Goal: Check status: Check status

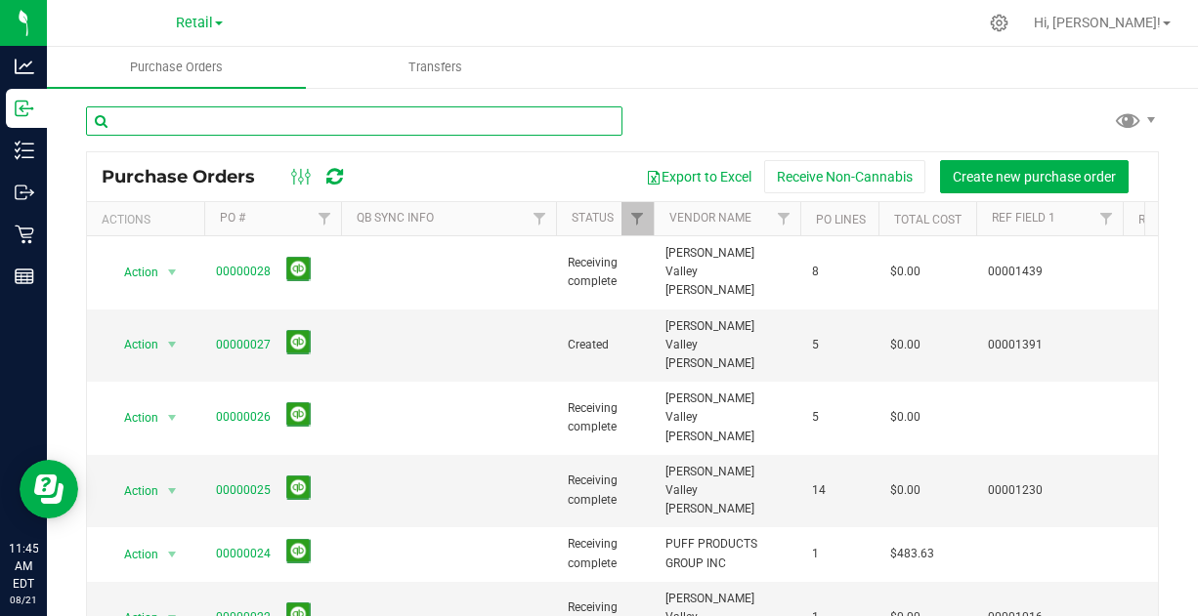
click at [408, 125] on input "text" at bounding box center [354, 120] width 536 height 29
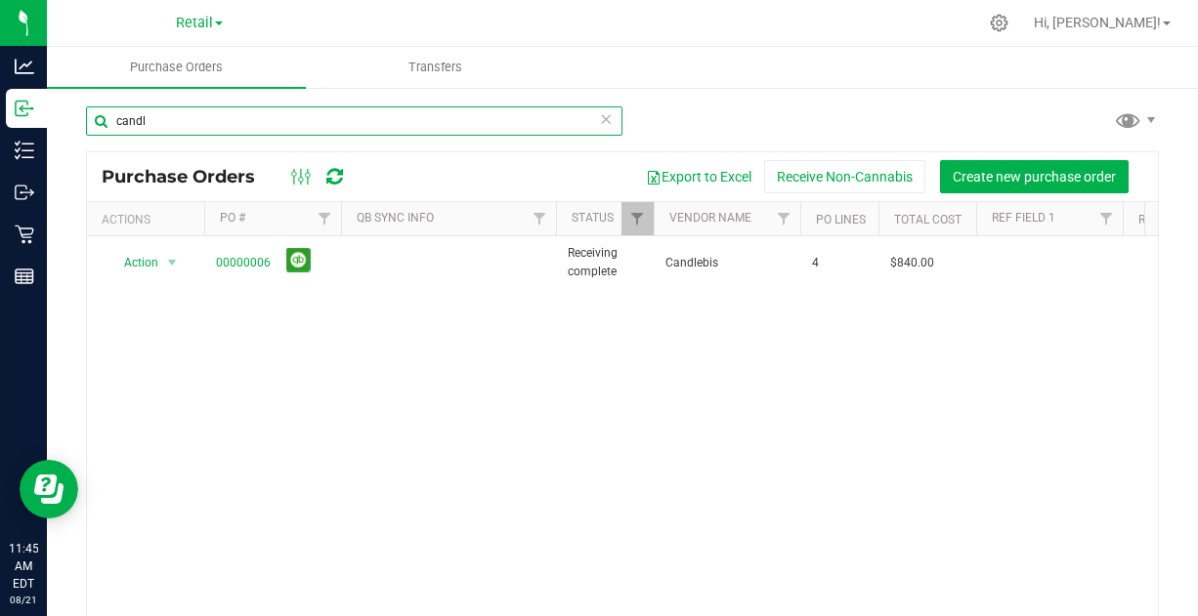
type input "candl"
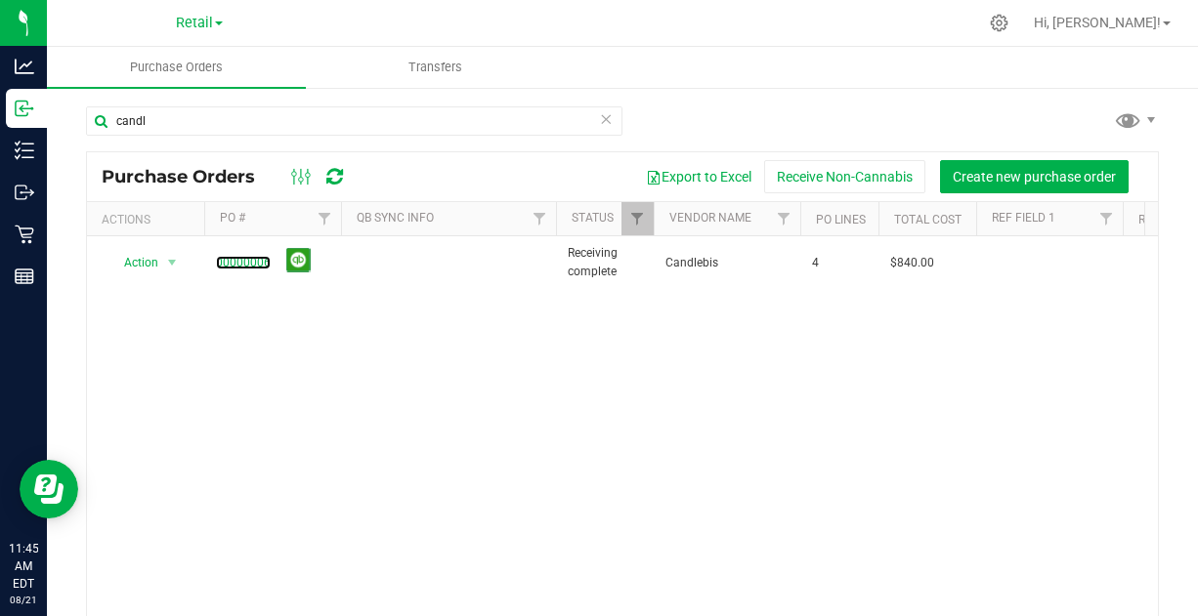
click at [254, 261] on link "00000006" at bounding box center [243, 263] width 55 height 14
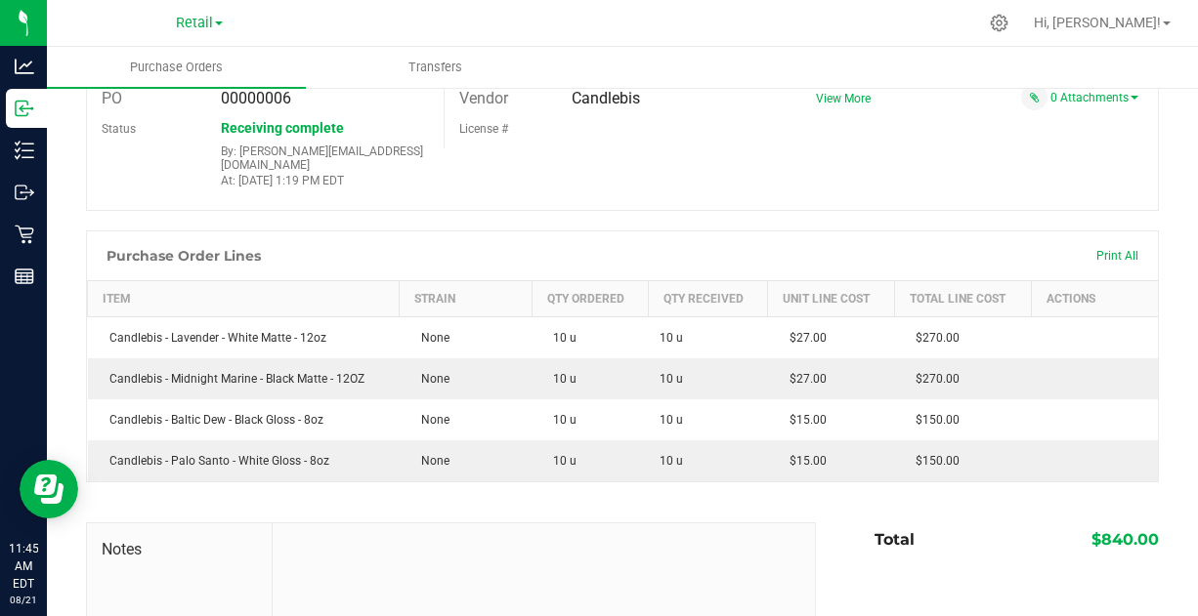
scroll to position [92, 0]
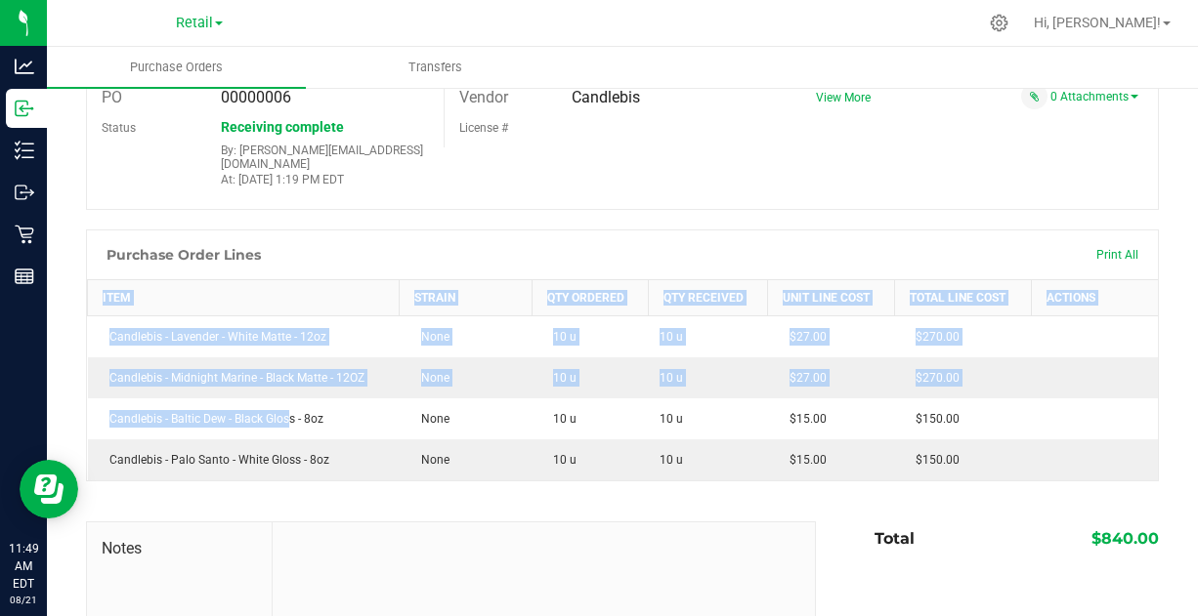
drag, startPoint x: 74, startPoint y: 393, endPoint x: 286, endPoint y: 419, distance: 213.6
click at [286, 419] on div "Back to Purchase Orders Sync to QuickBooks Export PDF Close PO Edit PO 00000006…" at bounding box center [622, 399] width 1151 height 811
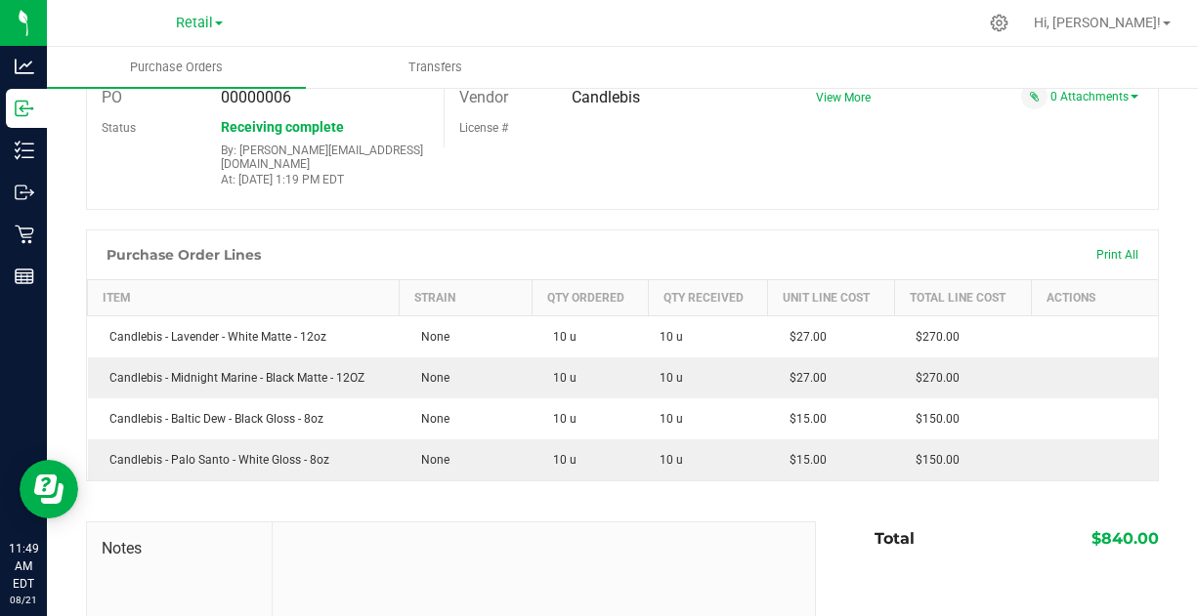
click at [294, 502] on div at bounding box center [622, 512] width 1073 height 20
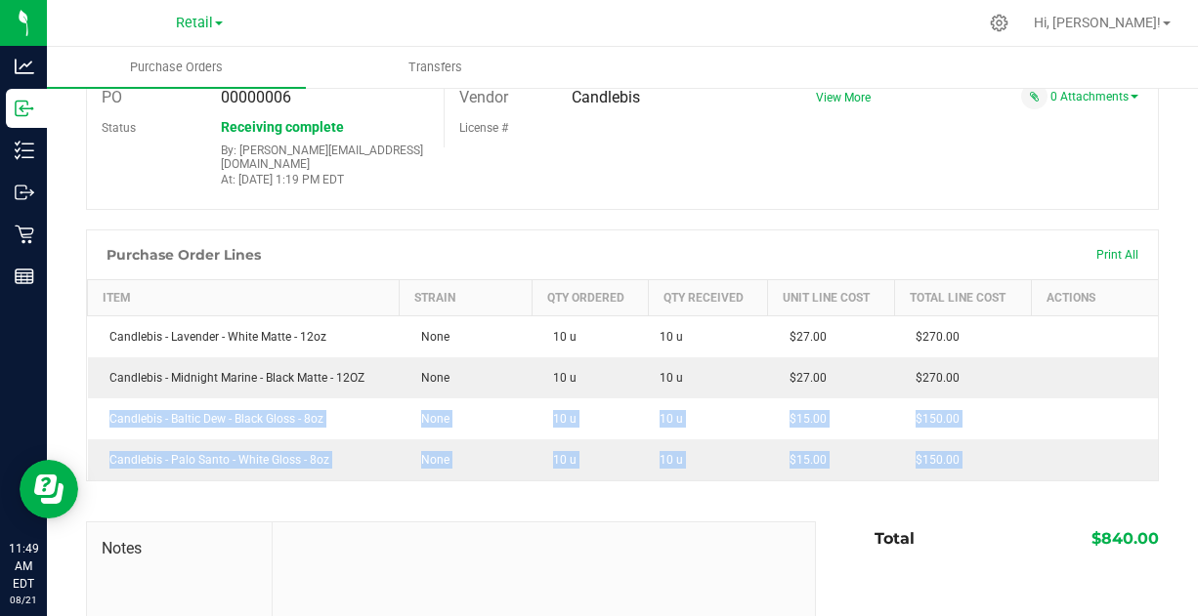
drag, startPoint x: 114, startPoint y: 470, endPoint x: 106, endPoint y: 410, distance: 60.1
click at [106, 410] on div "Back to Purchase Orders Sync to QuickBooks Export PDF Close PO Edit PO 00000006…" at bounding box center [622, 400] width 1073 height 772
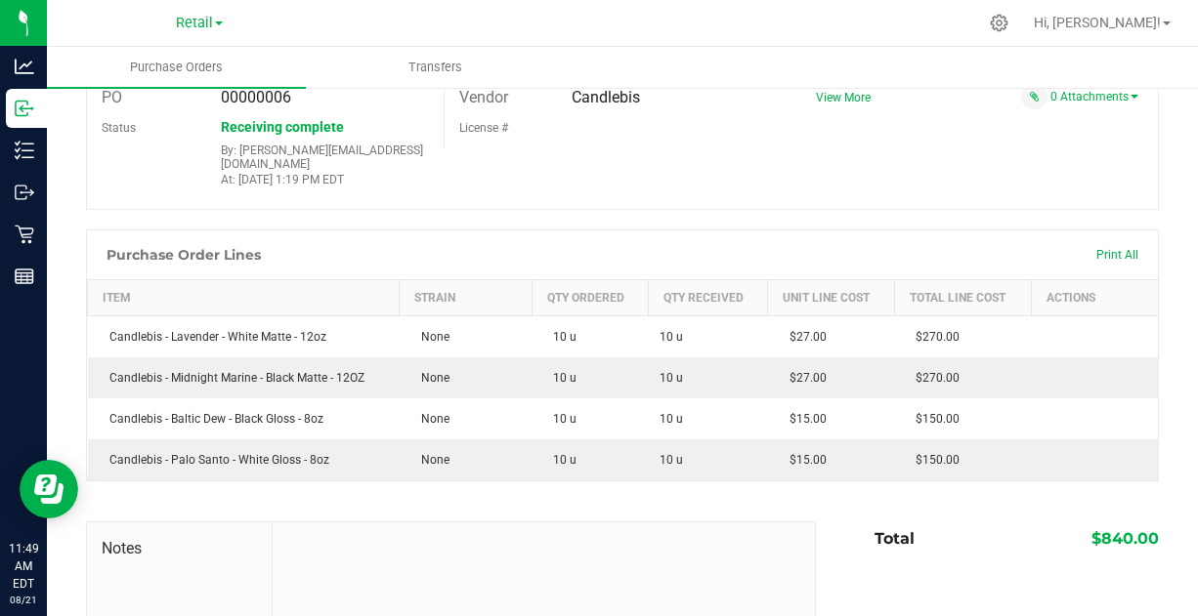
drag, startPoint x: 171, startPoint y: 404, endPoint x: 325, endPoint y: 409, distance: 154.4
click at [325, 410] on div "Candlebis - Baltic Dew - Black Gloss - 8oz" at bounding box center [244, 419] width 288 height 18
copy div "Baltic Dew - Black Gloss - 8oz"
drag, startPoint x: 167, startPoint y: 443, endPoint x: 330, endPoint y: 454, distance: 163.5
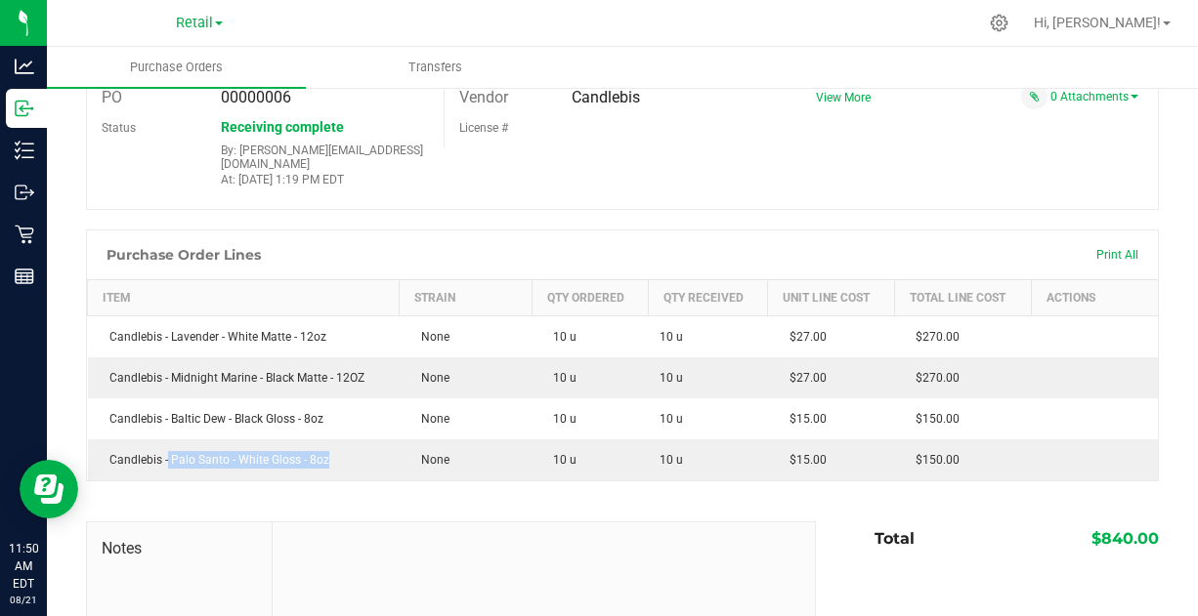
click at [330, 454] on td "Candlebis - Palo Santo - White Gloss - 8oz" at bounding box center [244, 460] width 312 height 41
copy div "Palo Santo - White Gloss - 8oz"
